Goal: Transaction & Acquisition: Obtain resource

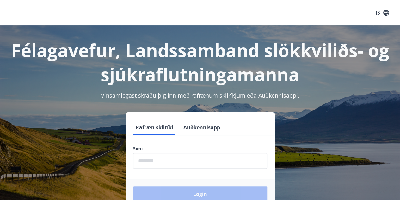
click at [141, 158] on input "phone" at bounding box center [200, 161] width 134 height 16
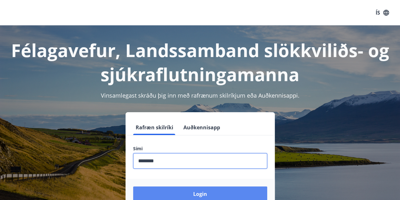
type input "********"
click at [154, 195] on button "Login" at bounding box center [200, 193] width 134 height 15
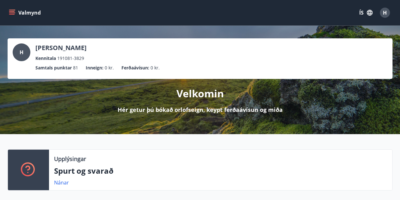
click at [10, 10] on icon "menu" at bounding box center [12, 10] width 7 height 1
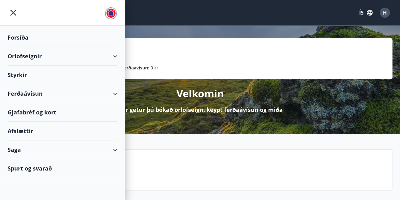
click at [110, 97] on div "Ferðaávísun" at bounding box center [63, 93] width 110 height 19
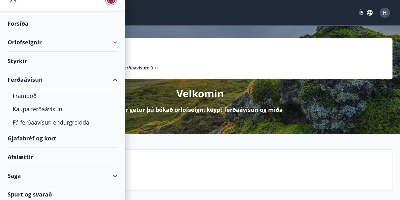
scroll to position [16, 0]
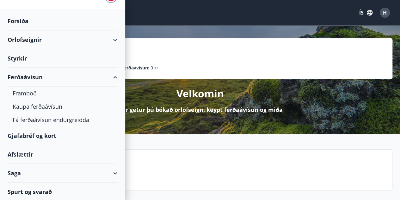
click at [108, 77] on div "Ferðaávísun" at bounding box center [63, 77] width 110 height 19
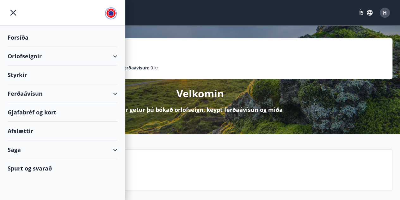
scroll to position [0, 0]
click at [41, 114] on div "Gjafabréf og kort" at bounding box center [63, 112] width 110 height 19
click at [113, 58] on div "Orlofseignir" at bounding box center [63, 56] width 110 height 19
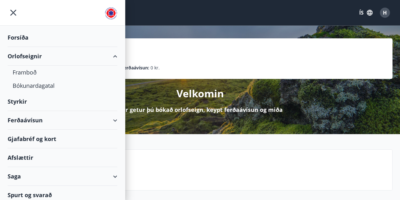
click at [107, 116] on div "Ferðaávísun" at bounding box center [63, 120] width 110 height 19
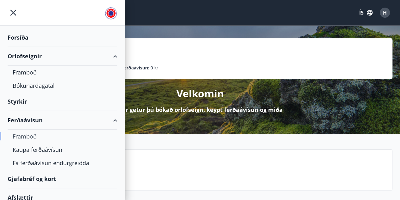
click at [24, 136] on div "Framboð" at bounding box center [63, 135] width 100 height 13
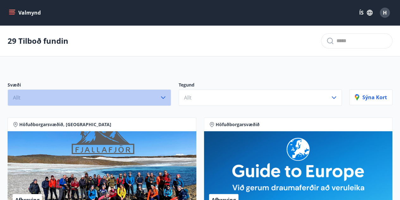
click at [165, 95] on icon "button" at bounding box center [164, 98] width 8 height 8
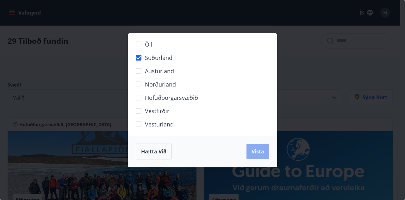
click at [252, 151] on span "Vista" at bounding box center [258, 151] width 13 height 7
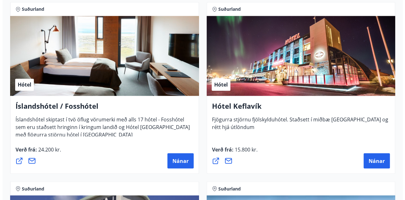
scroll to position [519, 0]
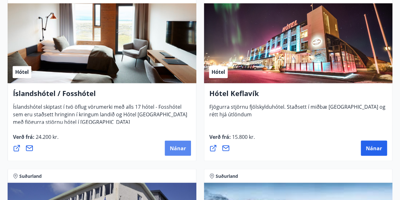
click at [168, 148] on button "Nánar" at bounding box center [178, 147] width 26 height 15
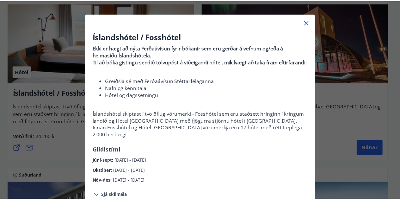
scroll to position [0, 0]
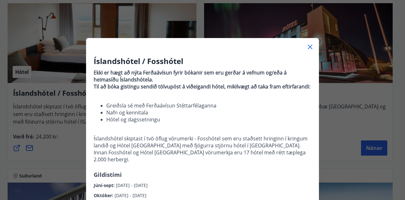
click at [306, 49] on icon at bounding box center [310, 47] width 8 height 8
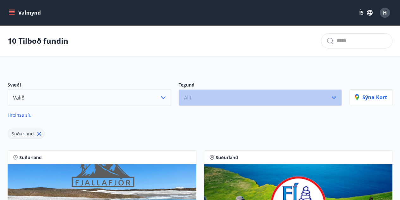
click at [332, 98] on icon "button" at bounding box center [334, 98] width 8 height 8
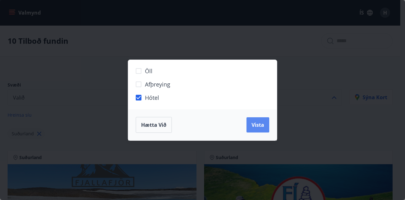
click at [258, 127] on span "Vista" at bounding box center [258, 124] width 13 height 7
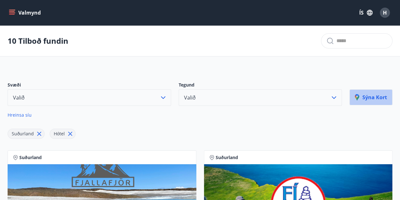
click at [375, 97] on p "Sýna kort" at bounding box center [371, 97] width 32 height 7
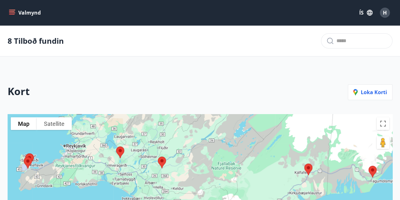
click at [70, 152] on div at bounding box center [200, 198] width 385 height 169
